Goal: Information Seeking & Learning: Learn about a topic

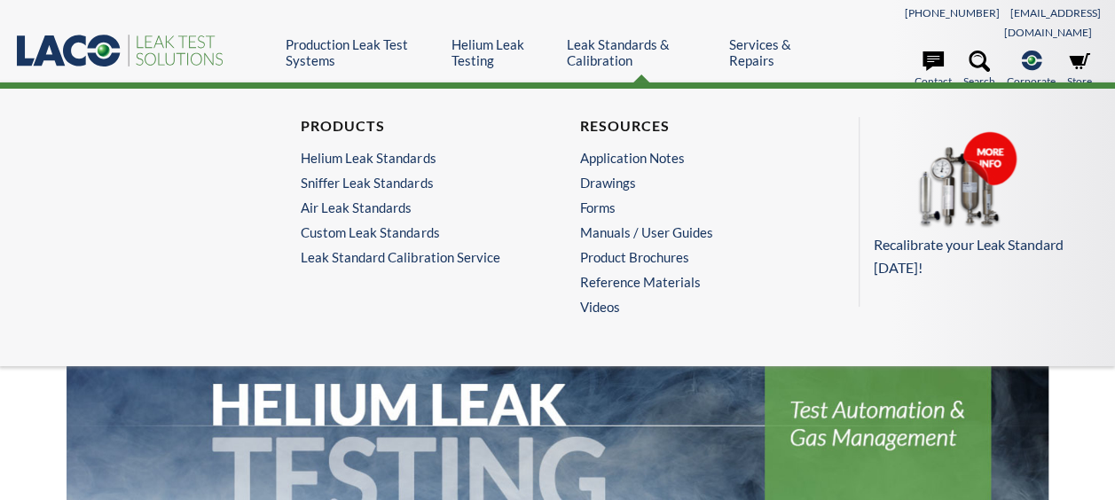
select select "Widget de traduction"
click at [577, 41] on link "Leak Standards & Calibration" at bounding box center [641, 52] width 149 height 32
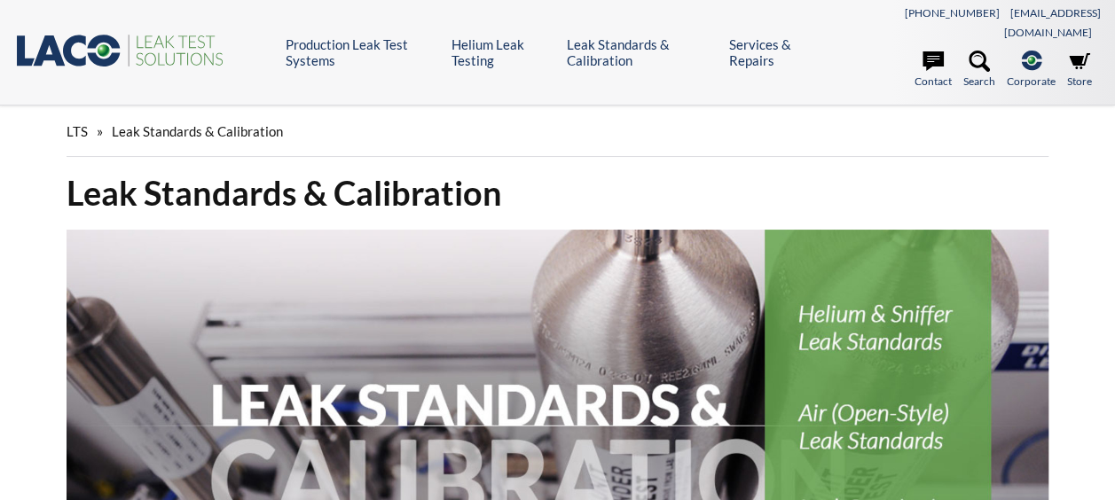
select select "Widget de traduction"
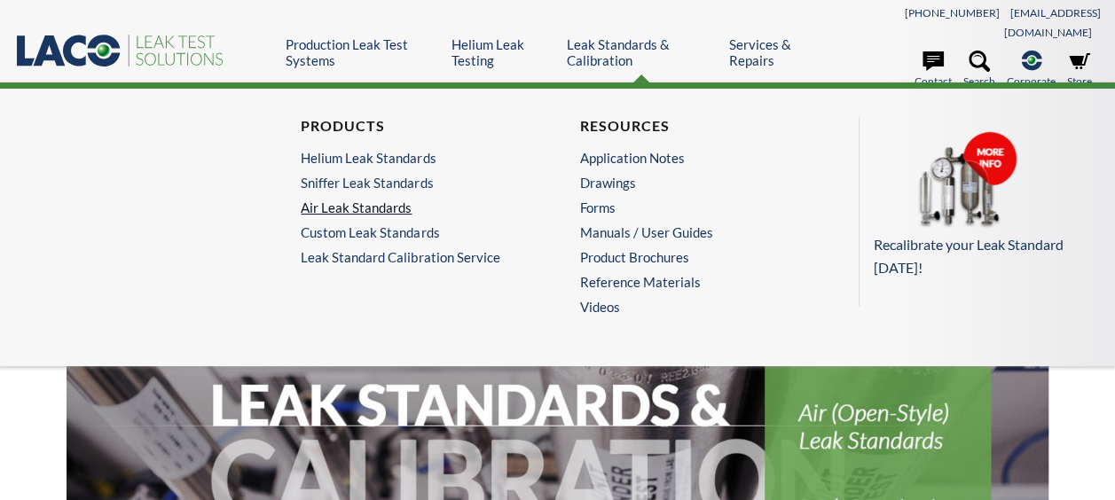
click at [388, 200] on link "Air Leak Standards" at bounding box center [413, 208] width 225 height 16
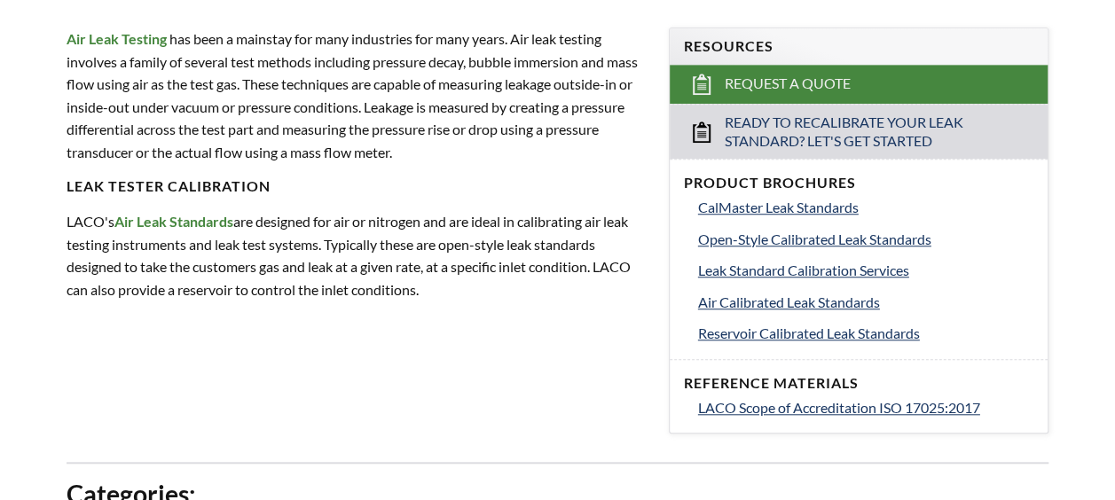
scroll to position [621, 0]
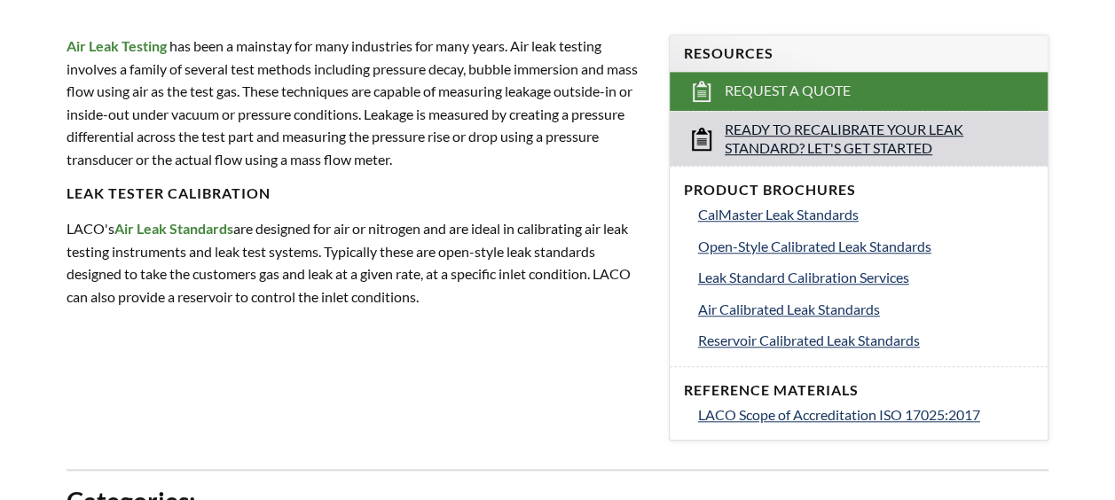
click at [790, 126] on span "Ready to Recalibrate Your Leak Standard? Let's Get Started" at bounding box center [859, 139] width 269 height 37
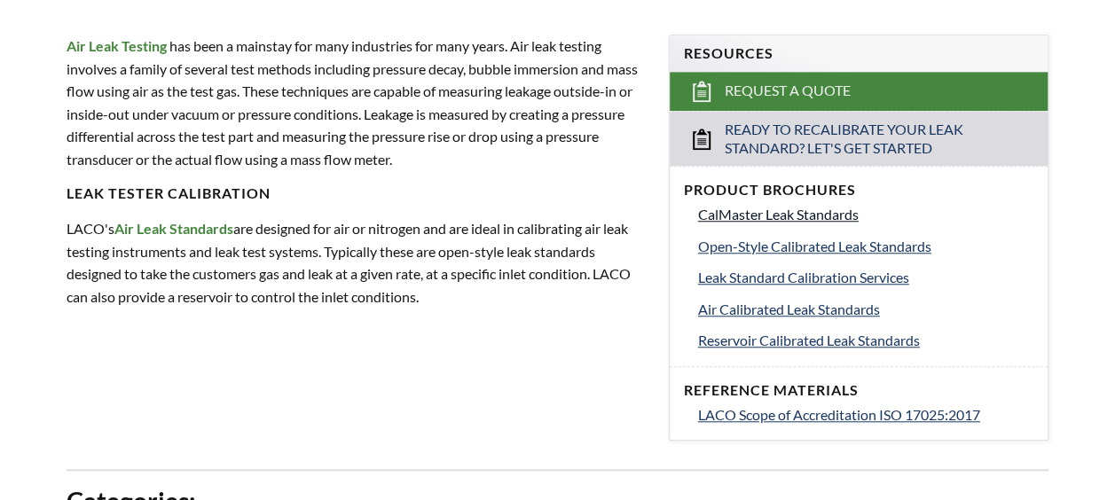
click at [772, 206] on span "CalMaster Leak Standards" at bounding box center [778, 214] width 161 height 17
click at [793, 238] on span "Open-Style Calibrated Leak Standards" at bounding box center [814, 246] width 233 height 17
click at [713, 206] on span "CalMaster Leak Standards" at bounding box center [778, 214] width 161 height 17
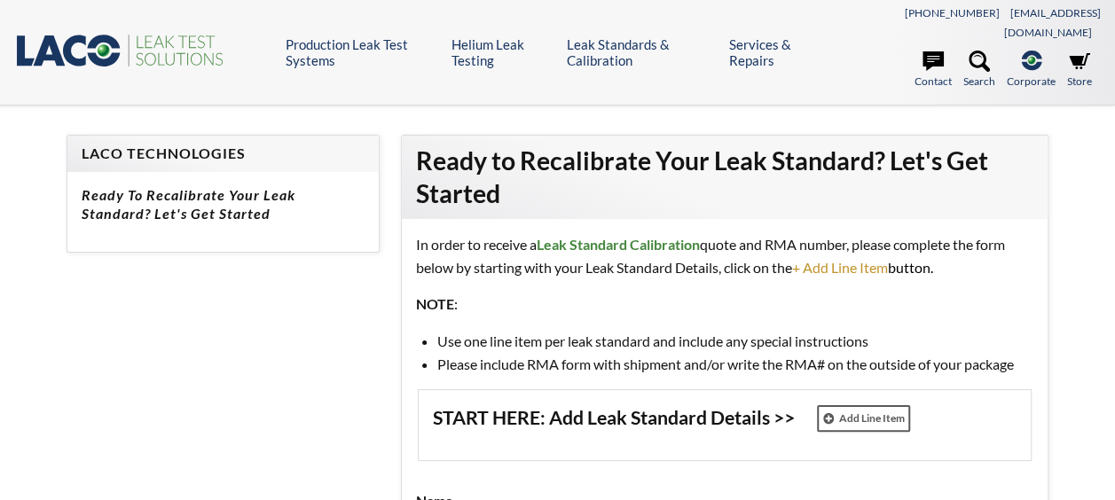
select select "Widget de traduction"
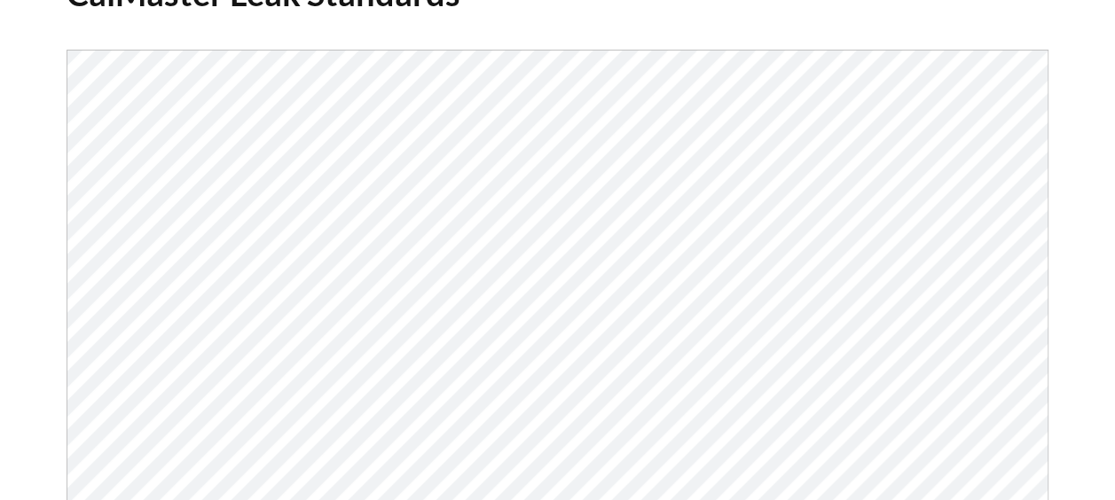
scroll to position [266, 0]
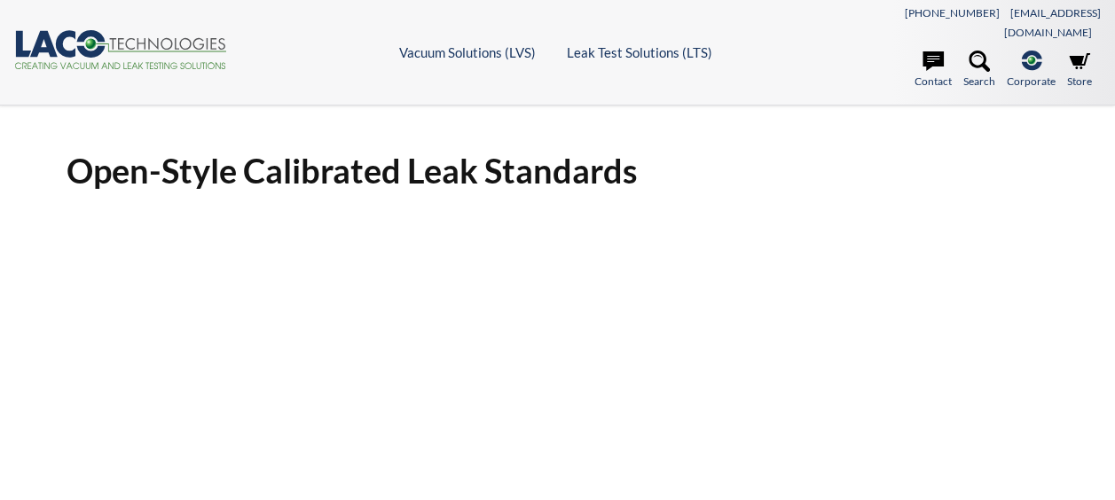
select select "Widget de traduction"
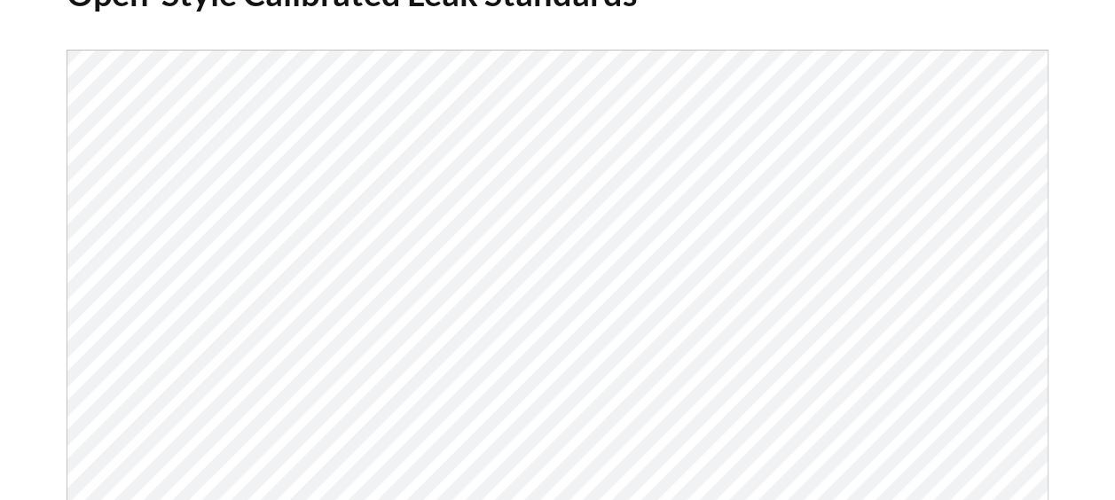
scroll to position [266, 0]
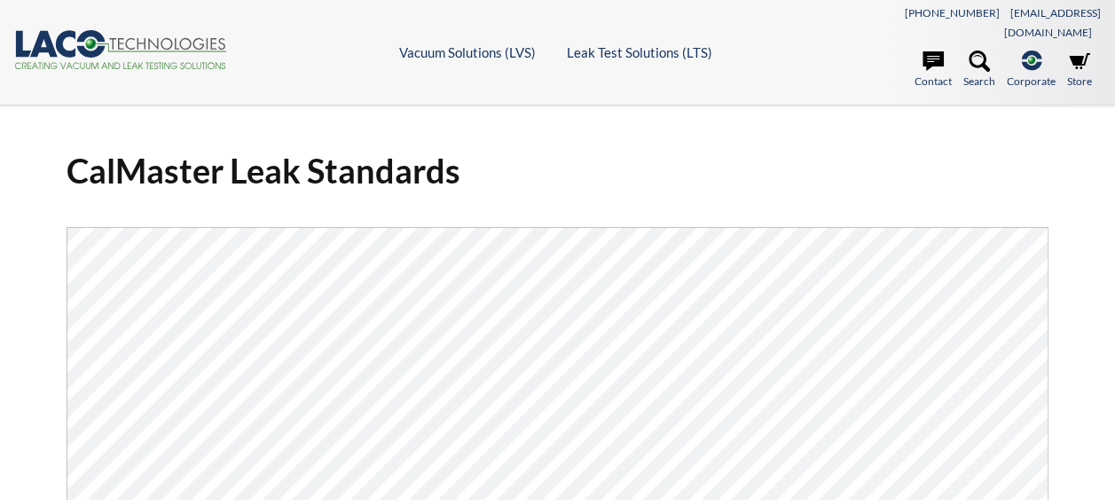
select select "Widget de traduction"
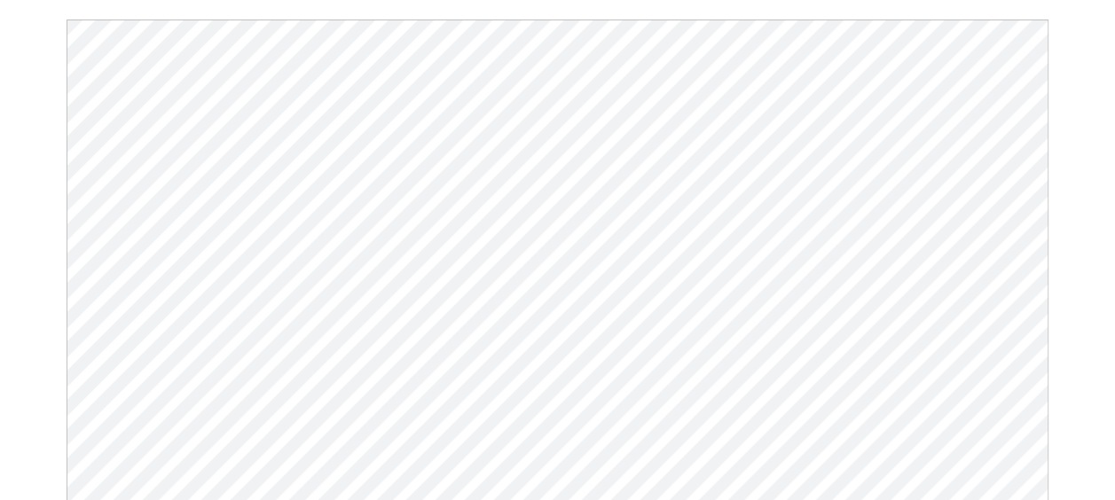
scroll to position [266, 0]
